Goal: Register for event/course

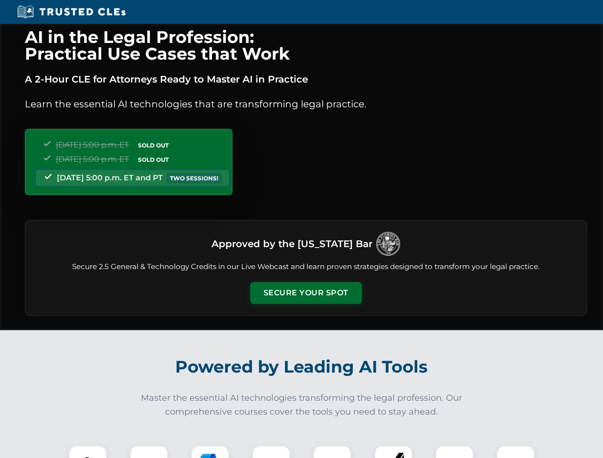
click at [306, 293] on button "Secure Your Spot" at bounding box center [306, 293] width 112 height 22
click at [88, 452] on img at bounding box center [88, 465] width 28 height 28
click at [149, 452] on div at bounding box center [149, 465] width 38 height 38
